Goal: Check status: Check status

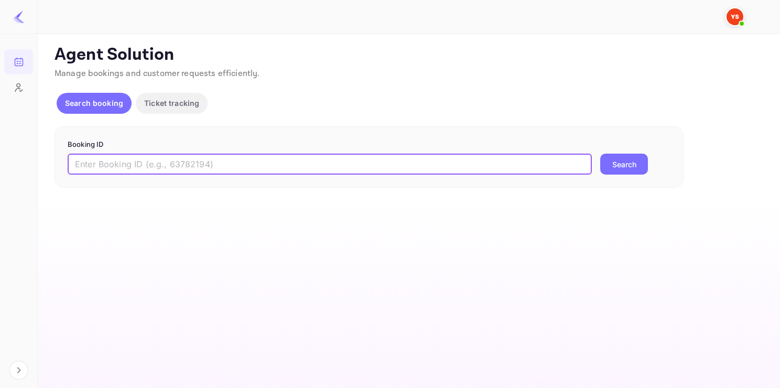
click at [157, 170] on input "text" at bounding box center [330, 164] width 524 height 21
paste input "9472128"
type input "9472128"
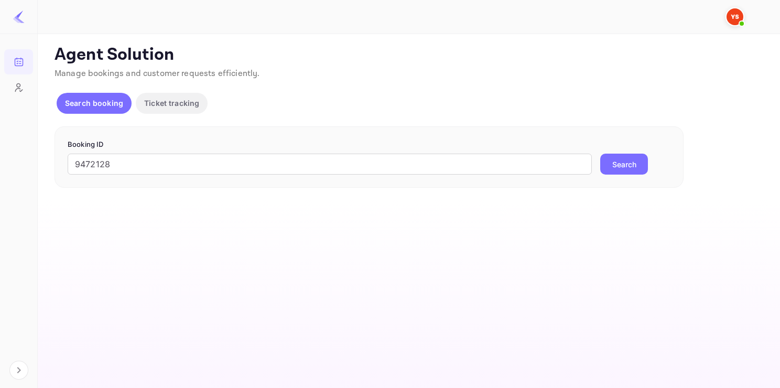
click at [603, 172] on button "Search" at bounding box center [625, 164] width 48 height 21
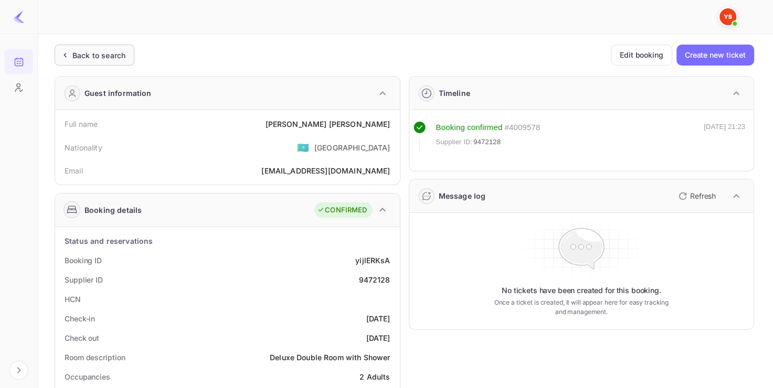
click at [97, 50] on div "Back to search" at bounding box center [98, 55] width 53 height 11
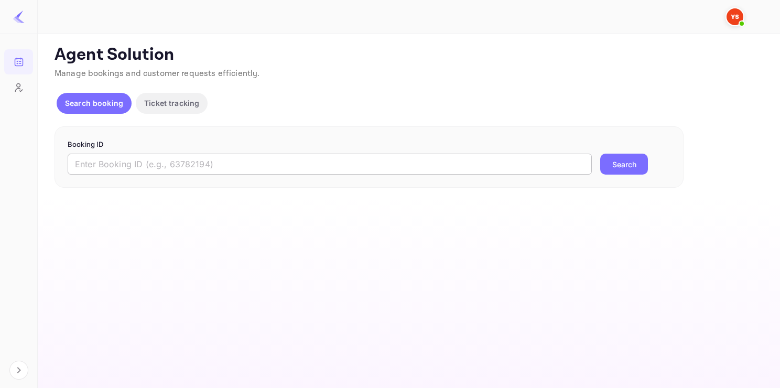
paste input "7115022"
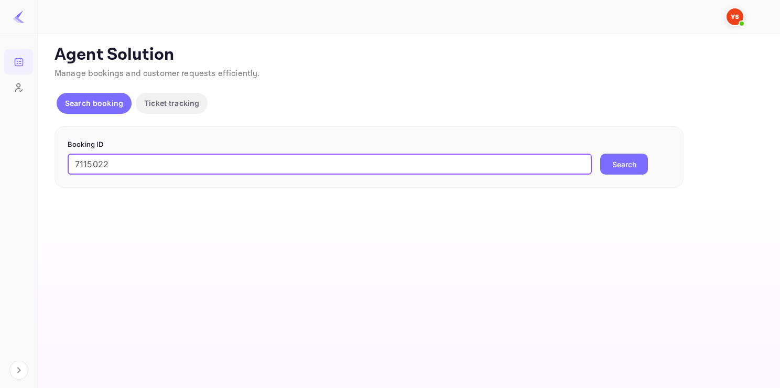
click at [264, 172] on input "7115022" at bounding box center [330, 164] width 524 height 21
type input "7115022"
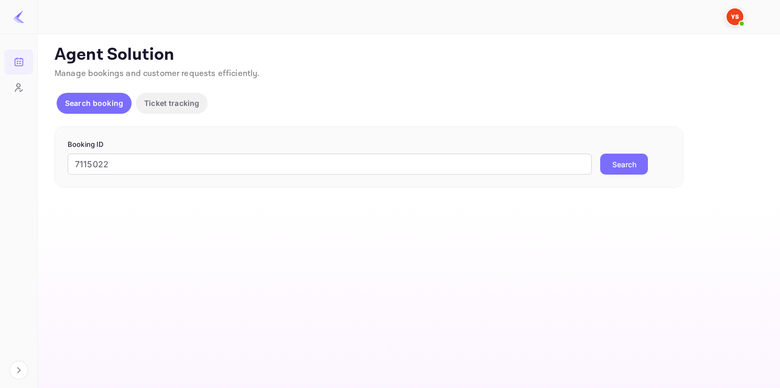
click at [633, 155] on button "Search" at bounding box center [625, 164] width 48 height 21
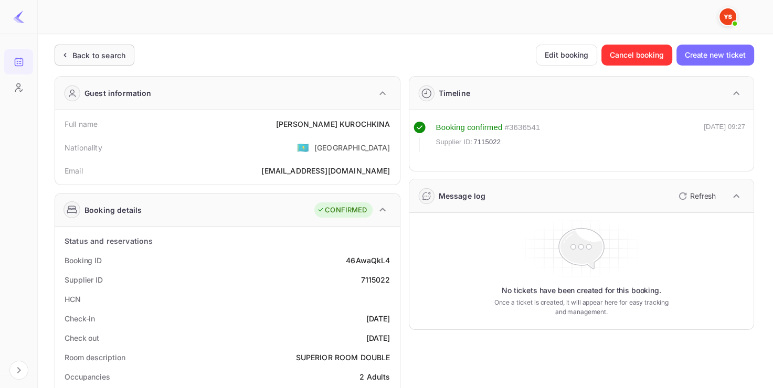
click at [107, 50] on div "Back to search" at bounding box center [98, 55] width 53 height 11
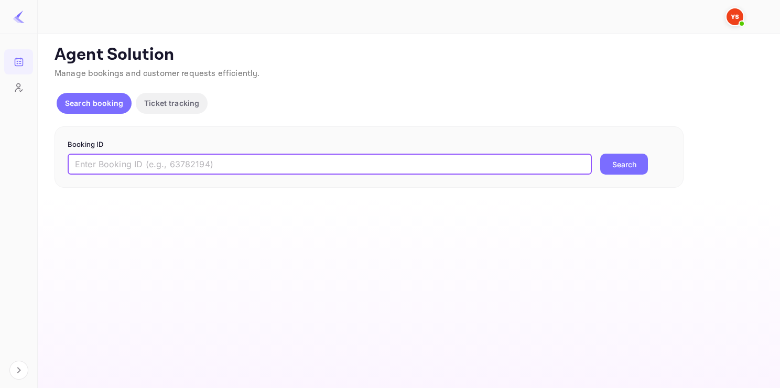
paste input "9329305"
click at [185, 167] on input "9329305" at bounding box center [330, 164] width 524 height 21
type input "9329305"
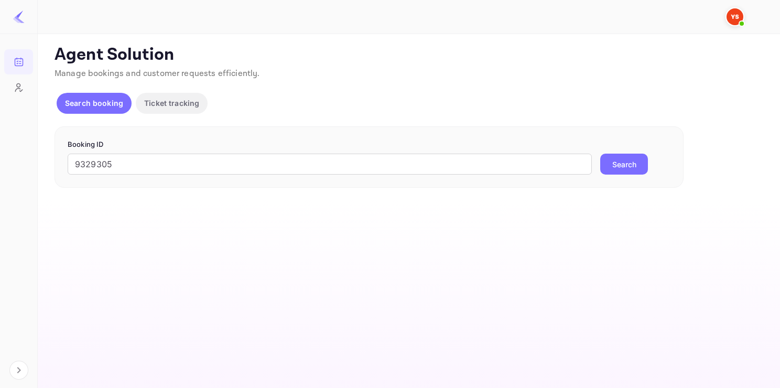
click at [619, 162] on button "Search" at bounding box center [625, 164] width 48 height 21
